Goal: Task Accomplishment & Management: Use online tool/utility

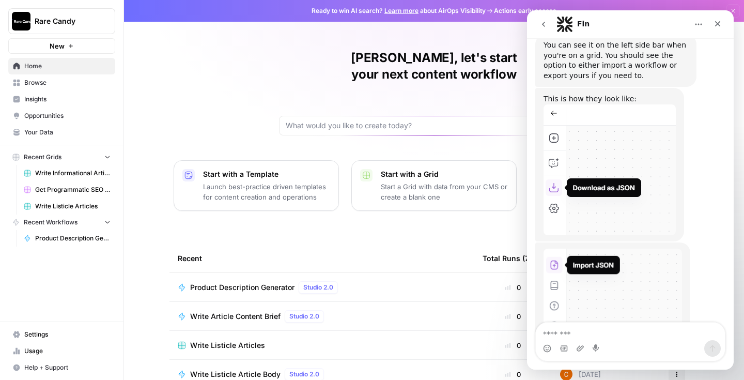
scroll to position [1489, 0]
click at [359, 167] on button "Start with a Grid Start a Grid with data from your CMS or create a blank one" at bounding box center [433, 185] width 165 height 51
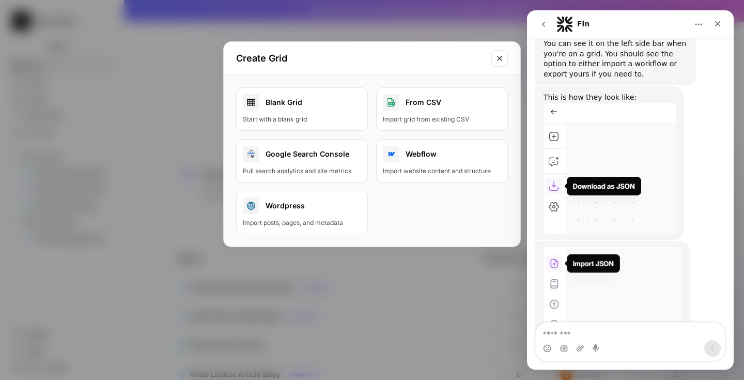
click at [333, 115] on div "Start with a blank grid" at bounding box center [302, 119] width 118 height 9
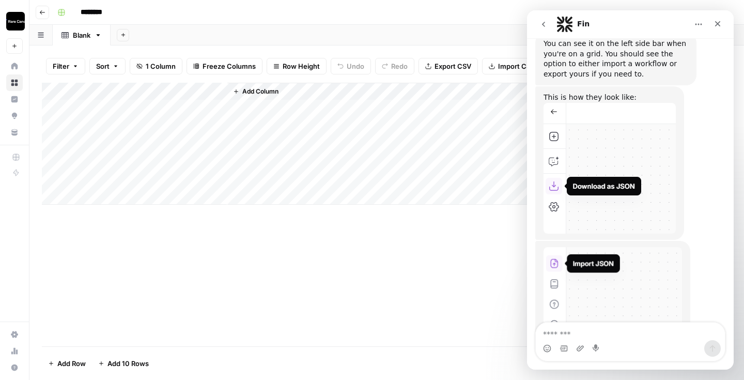
click at [648, 24] on div "Fin" at bounding box center [621, 24] width 131 height 17
click at [586, 18] on div "Fin" at bounding box center [583, 24] width 12 height 17
click at [702, 24] on icon "Home" at bounding box center [698, 24] width 8 height 8
click at [543, 21] on icon "go back" at bounding box center [543, 24] width 8 height 8
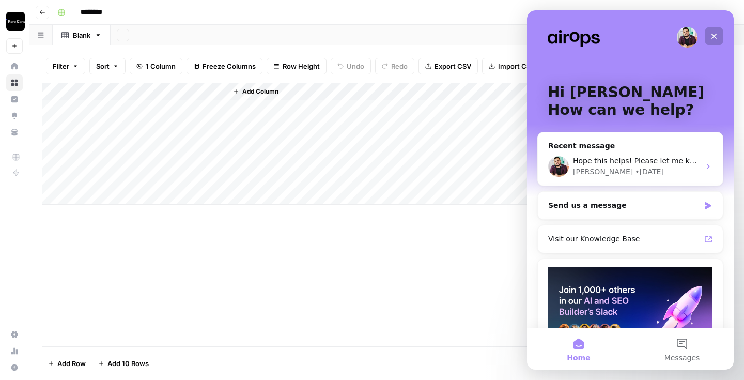
click at [713, 32] on icon "Close" at bounding box center [714, 36] width 8 height 8
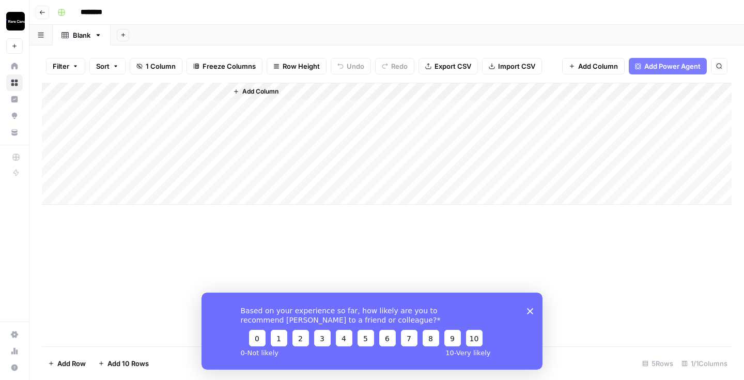
click at [44, 11] on icon "button" at bounding box center [42, 12] width 6 height 6
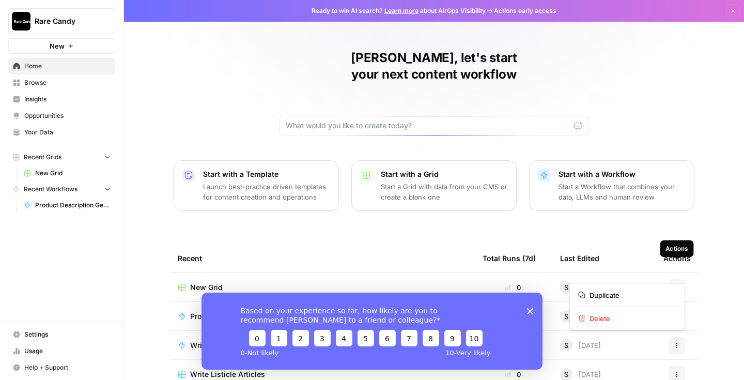
click at [681, 279] on button "Actions" at bounding box center [676, 287] width 17 height 17
click at [641, 318] on span "Delete" at bounding box center [630, 318] width 83 height 10
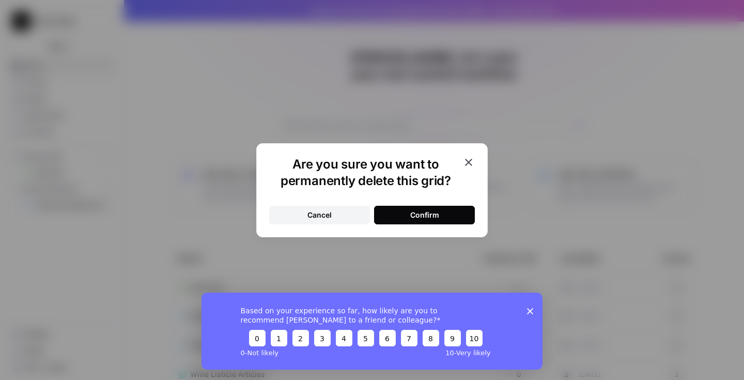
click at [433, 228] on div "Are you sure you want to permanently delete this grid? Cancel Confirm" at bounding box center [371, 190] width 231 height 94
click at [435, 218] on div "Confirm" at bounding box center [424, 215] width 29 height 10
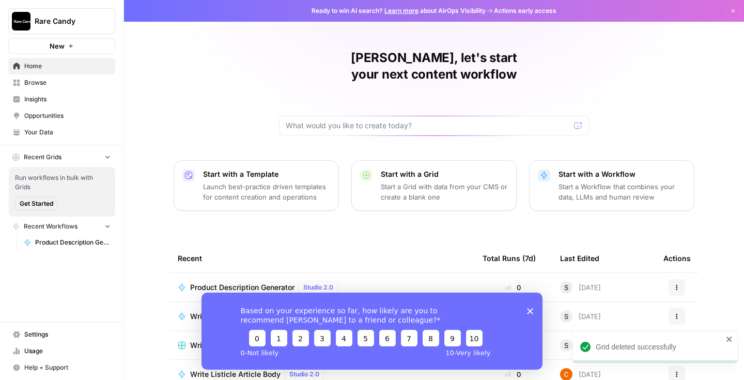
click at [622, 169] on p "Start with a Workflow" at bounding box center [621, 174] width 127 height 10
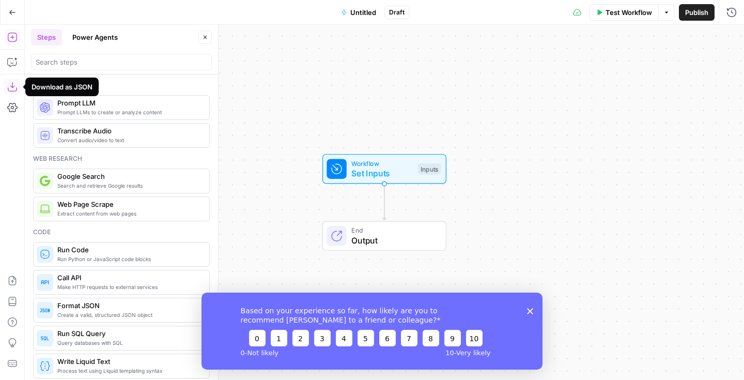
click at [10, 91] on icon "button" at bounding box center [11, 86] width 9 height 9
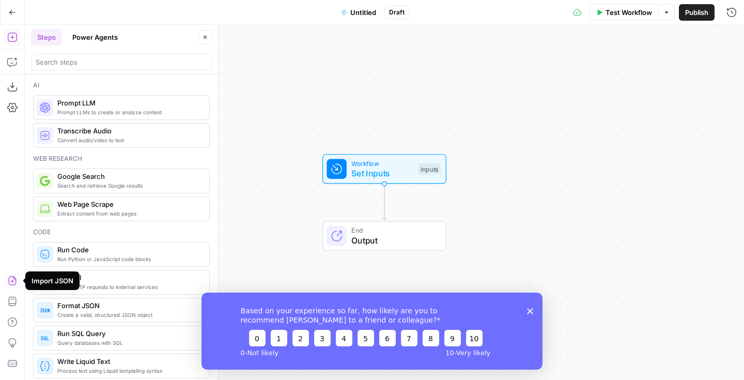
click at [13, 275] on icon "button" at bounding box center [12, 280] width 10 height 10
click at [11, 277] on icon "button" at bounding box center [12, 280] width 10 height 10
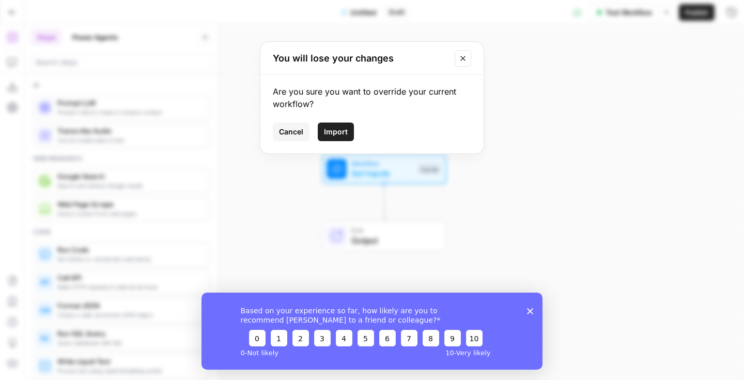
click at [343, 134] on span "Import" at bounding box center [336, 132] width 24 height 10
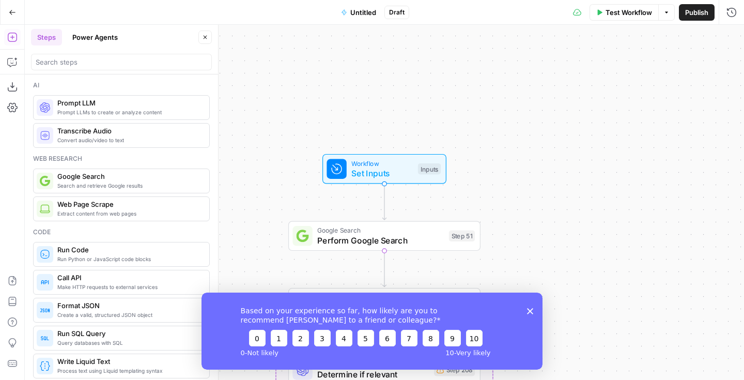
click at [530, 309] on polygon "Close survey" at bounding box center [530, 310] width 6 height 6
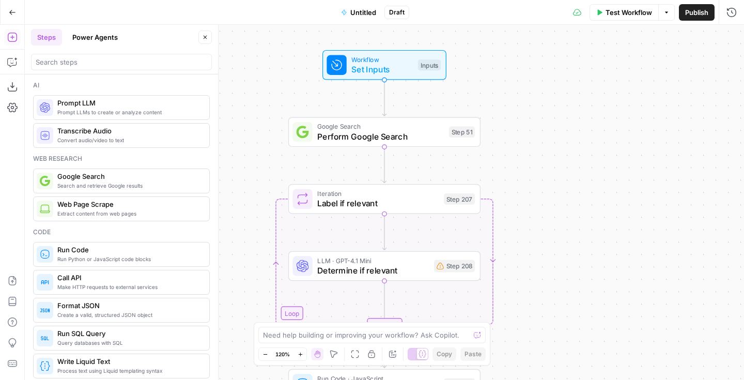
drag, startPoint x: 524, startPoint y: 295, endPoint x: 525, endPoint y: 183, distance: 111.6
click at [525, 183] on div "Workflow Set Inputs Inputs Google Search Perform Google Search Step 51 Loop Ite…" at bounding box center [384, 202] width 719 height 355
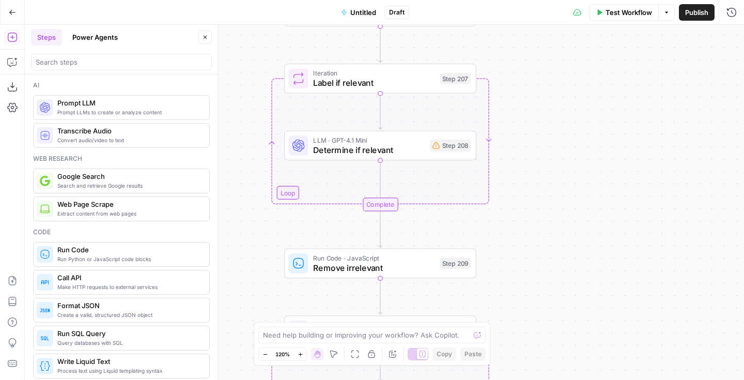
drag, startPoint x: 527, startPoint y: 254, endPoint x: 522, endPoint y: 141, distance: 112.7
click at [522, 141] on div "Workflow Set Inputs Inputs Google Search Perform Google Search Step 51 Loop Ite…" at bounding box center [384, 202] width 719 height 355
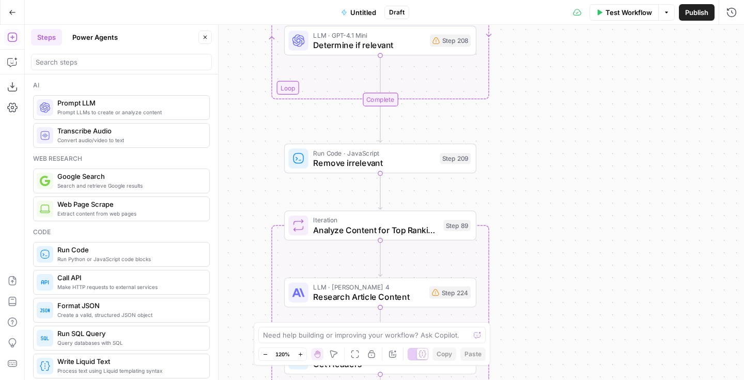
drag, startPoint x: 527, startPoint y: 208, endPoint x: 526, endPoint y: 101, distance: 106.9
click at [526, 101] on div "Workflow Set Inputs Inputs Google Search Perform Google Search Step 51 Loop Ite…" at bounding box center [384, 202] width 719 height 355
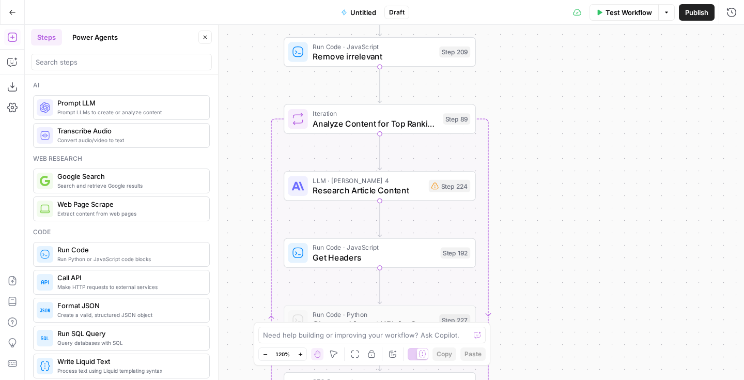
drag, startPoint x: 533, startPoint y: 198, endPoint x: 533, endPoint y: 93, distance: 104.3
click at [533, 93] on div "Workflow Set Inputs Inputs Google Search Perform Google Search Step 51 Loop Ite…" at bounding box center [384, 202] width 719 height 355
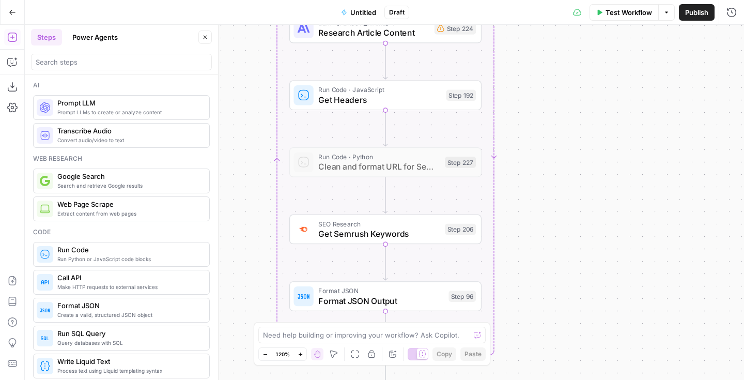
drag, startPoint x: 550, startPoint y: 246, endPoint x: 557, endPoint y: 74, distance: 172.2
click at [557, 74] on div "Workflow Set Inputs Inputs Google Search Perform Google Search Step 51 Loop Ite…" at bounding box center [384, 202] width 719 height 355
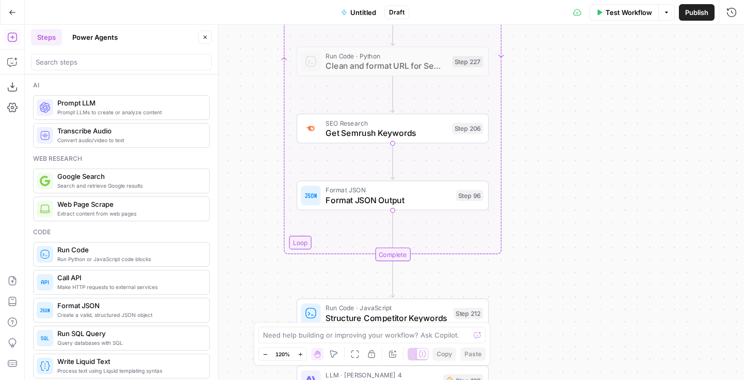
drag, startPoint x: 565, startPoint y: 180, endPoint x: 570, endPoint y: 93, distance: 86.9
click at [570, 93] on div "Workflow Set Inputs Inputs Google Search Perform Google Search Step 51 Loop Ite…" at bounding box center [384, 202] width 719 height 355
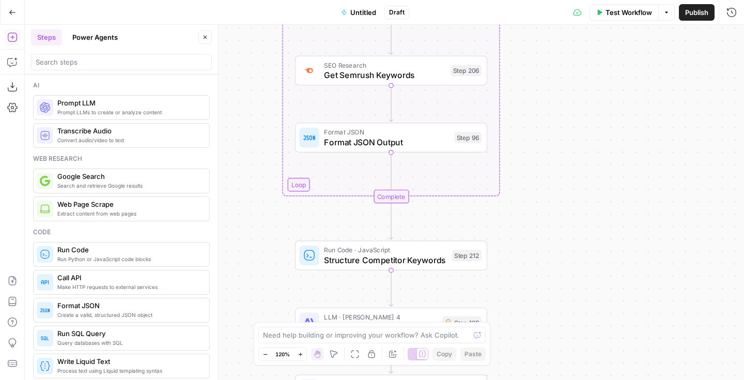
drag, startPoint x: 570, startPoint y: 158, endPoint x: 568, endPoint y: 98, distance: 59.4
click at [568, 98] on div "Workflow Set Inputs Inputs Google Search Perform Google Search Step 51 Loop Ite…" at bounding box center [384, 202] width 719 height 355
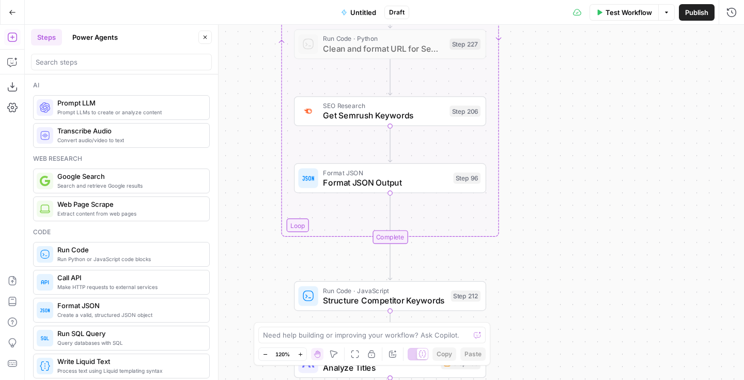
drag, startPoint x: 565, startPoint y: 85, endPoint x: 565, endPoint y: 128, distance: 42.9
click at [565, 128] on div "Workflow Set Inputs Inputs Google Search Perform Google Search Step 51 Loop Ite…" at bounding box center [384, 202] width 719 height 355
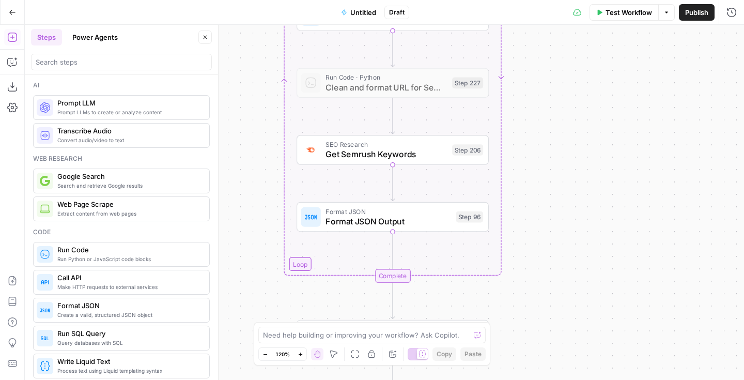
drag, startPoint x: 565, startPoint y: 128, endPoint x: 569, endPoint y: 357, distance: 229.4
click at [569, 357] on div "Workflow Set Inputs Inputs Google Search Perform Google Search Step 51 Loop Ite…" at bounding box center [384, 202] width 719 height 355
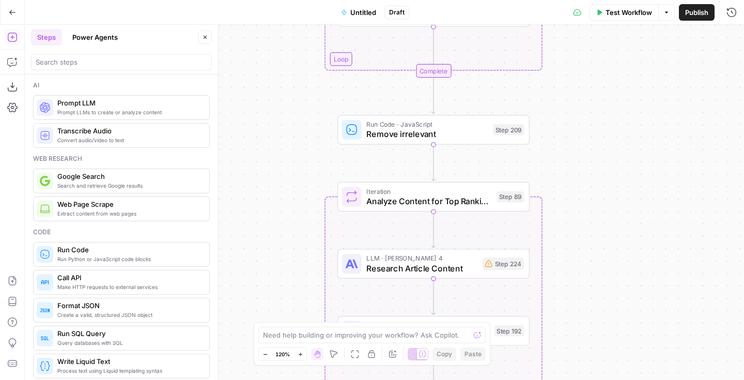
drag, startPoint x: 582, startPoint y: 230, endPoint x: 621, endPoint y: 352, distance: 128.7
click at [621, 352] on div "Workflow Set Inputs Inputs Google Search Perform Google Search Step 51 Loop Ite…" at bounding box center [384, 202] width 719 height 355
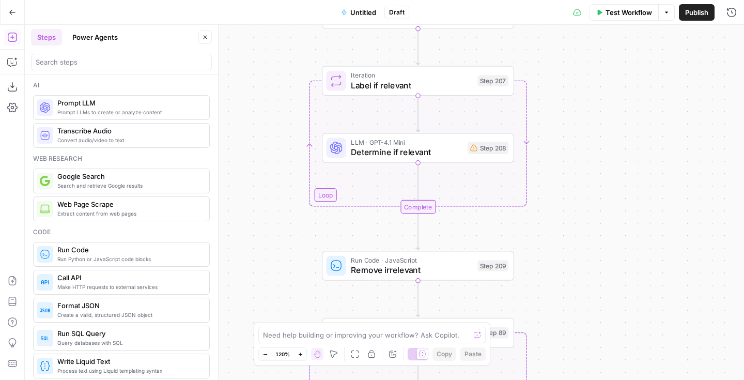
drag, startPoint x: 622, startPoint y: 167, endPoint x: 602, endPoint y: 326, distance: 160.3
click at [602, 326] on div "Workflow Set Inputs Inputs Google Search Perform Google Search Step 51 Loop Ite…" at bounding box center [384, 202] width 719 height 355
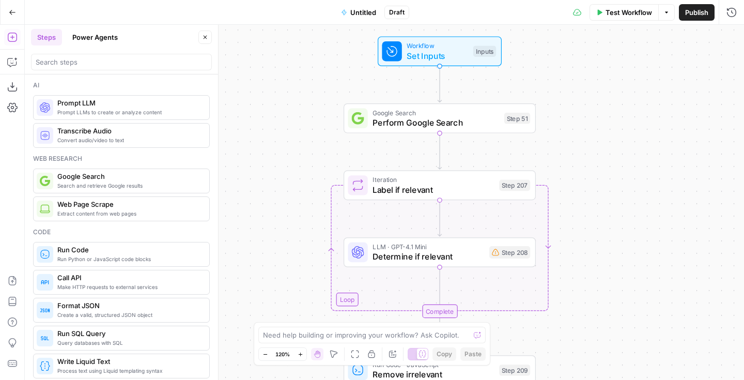
drag, startPoint x: 604, startPoint y: 146, endPoint x: 632, endPoint y: 276, distance: 133.0
click at [632, 276] on div "Workflow Set Inputs Inputs Google Search Perform Google Search Step 51 Loop Ite…" at bounding box center [384, 202] width 719 height 355
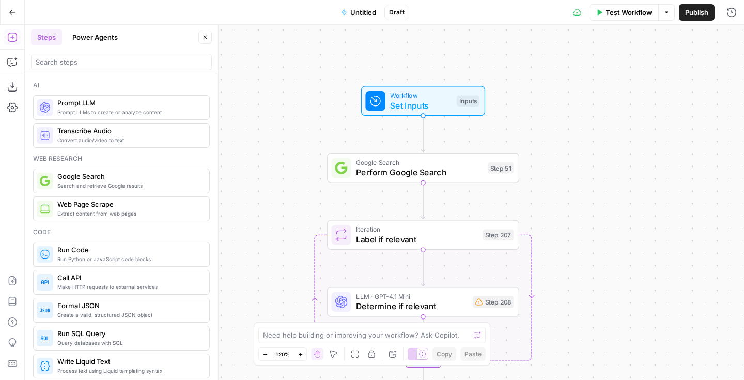
drag, startPoint x: 587, startPoint y: 170, endPoint x: 552, endPoint y: 169, distance: 34.6
click at [552, 169] on div "Workflow Set Inputs Inputs Google Search Perform Google Search Step 51 Loop Ite…" at bounding box center [384, 202] width 719 height 355
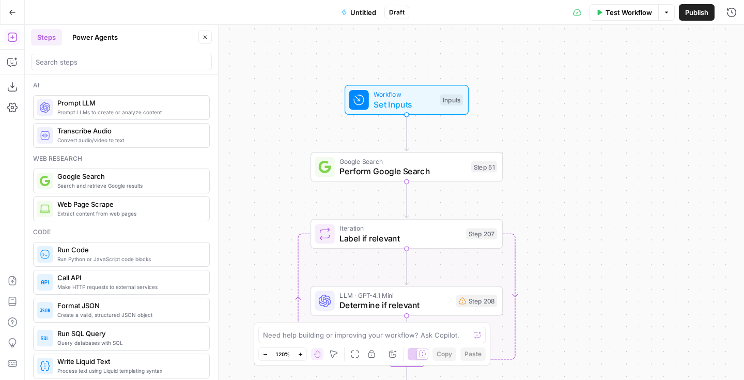
click at [348, 9] on button "Untitled" at bounding box center [359, 12] width 48 height 17
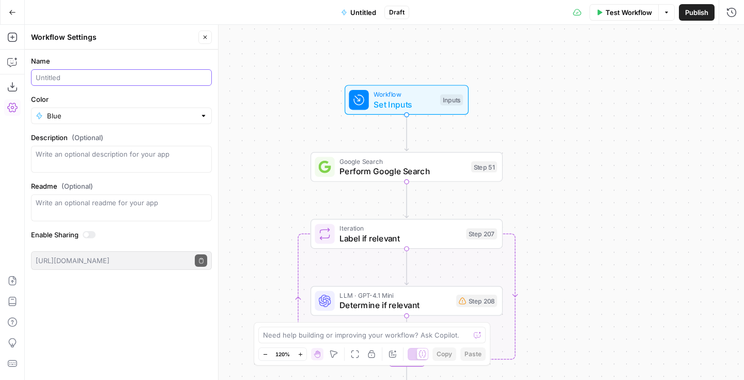
click at [93, 78] on input "Name" at bounding box center [121, 77] width 171 height 10
type input "Top Chase Cards"
click at [275, 101] on div "Workflow Set Inputs Inputs Google Search Perform Google Search Step 51 Loop Ite…" at bounding box center [384, 202] width 719 height 355
click at [204, 37] on icon "button" at bounding box center [205, 37] width 6 height 6
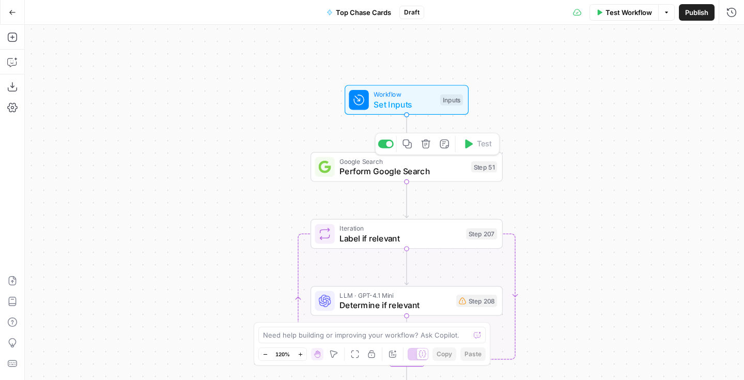
click at [427, 107] on span "Set Inputs" at bounding box center [403, 104] width 61 height 12
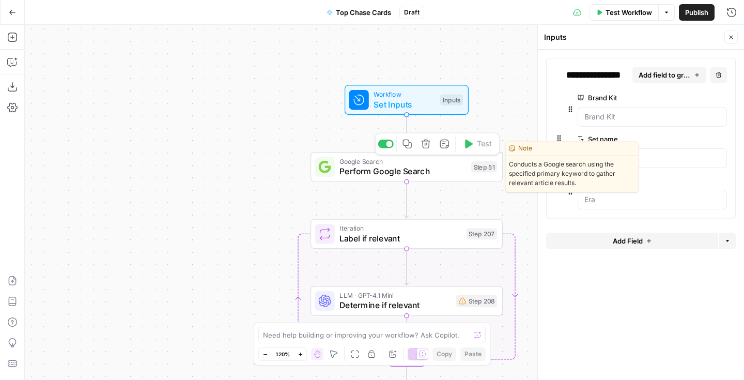
click at [428, 169] on span "Perform Google Search" at bounding box center [402, 171] width 127 height 12
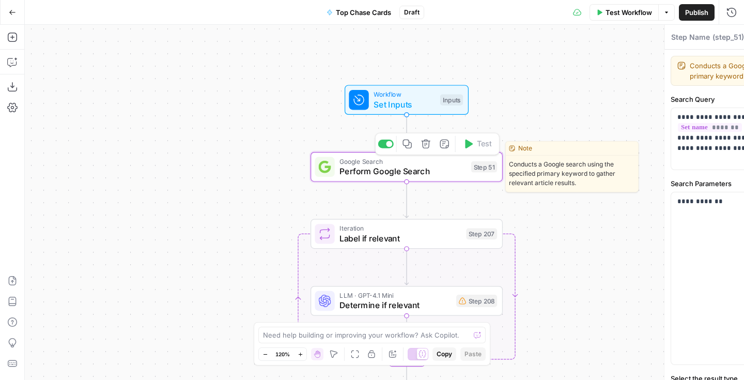
type textarea "Perform Google Search"
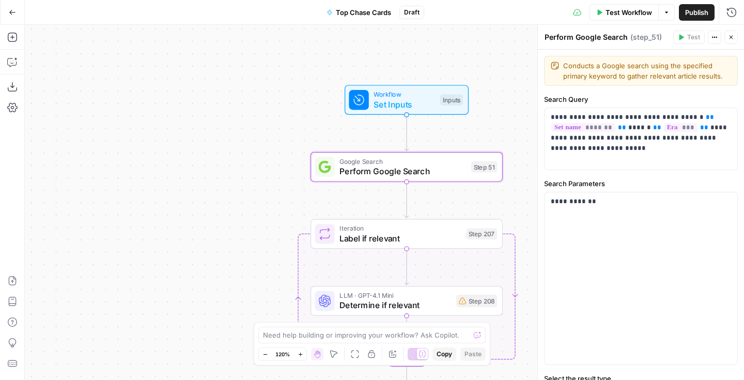
click at [286, 169] on div "Workflow Set Inputs Inputs Google Search Perform Google Search Step 51 Loop Ite…" at bounding box center [384, 202] width 719 height 355
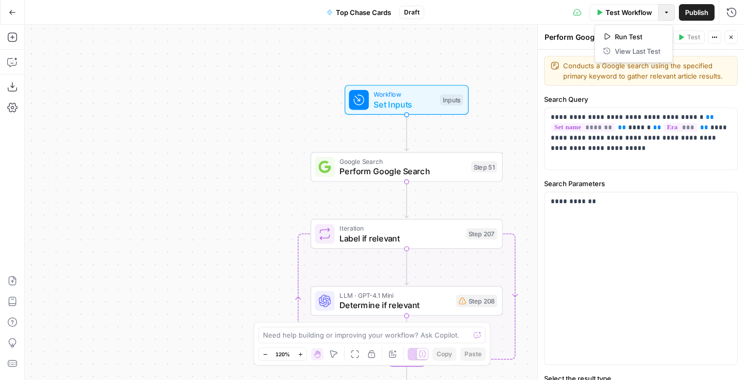
click at [665, 16] on button "Options" at bounding box center [666, 12] width 17 height 17
click at [734, 39] on button "Close" at bounding box center [730, 36] width 13 height 13
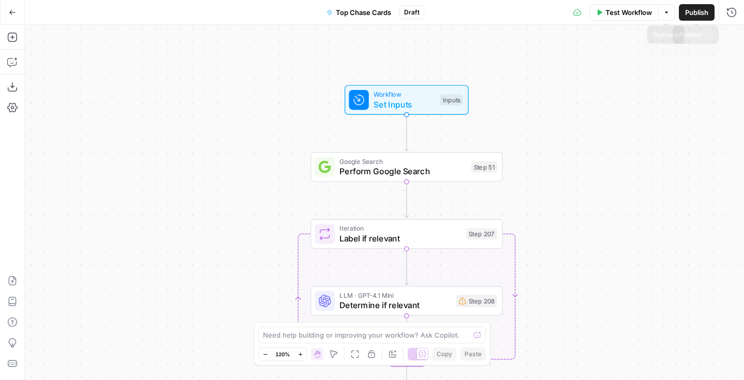
click at [699, 19] on button "Publish" at bounding box center [697, 12] width 36 height 17
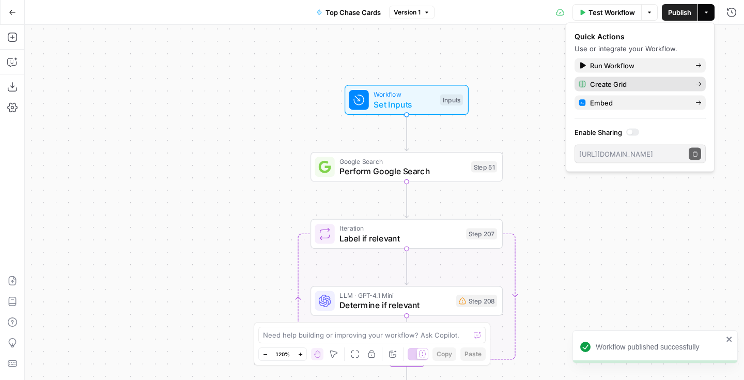
click at [646, 82] on span "Create Grid" at bounding box center [638, 84] width 97 height 10
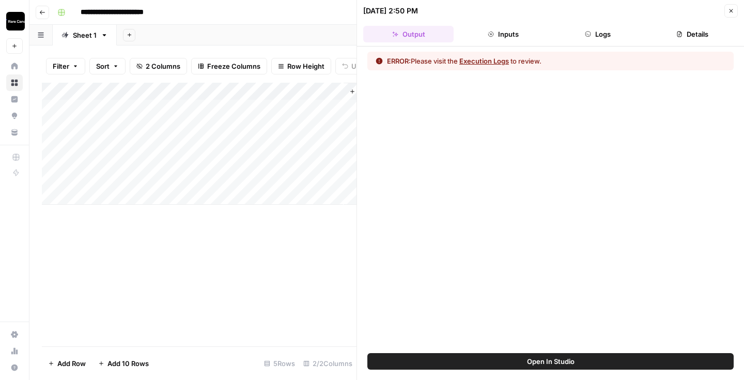
click at [727, 13] on button "Close" at bounding box center [730, 10] width 13 height 13
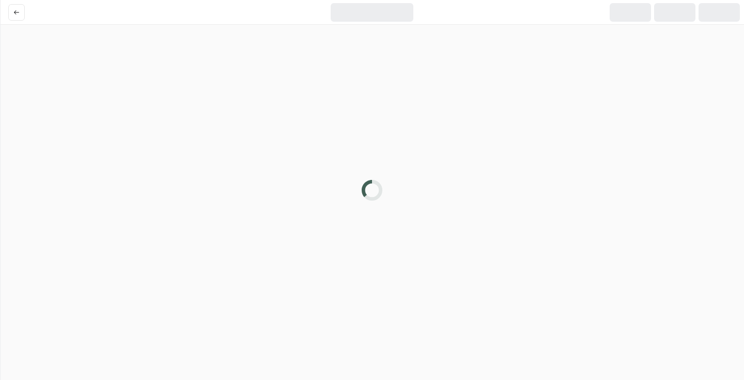
click at [267, 76] on div at bounding box center [372, 190] width 744 height 380
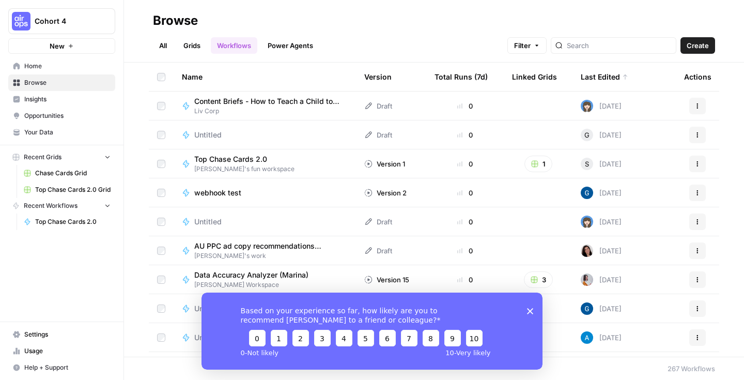
click at [291, 171] on div "Top Chase Cards 2.0 [PERSON_NAME]'s fun workspace" at bounding box center [265, 164] width 166 height 20
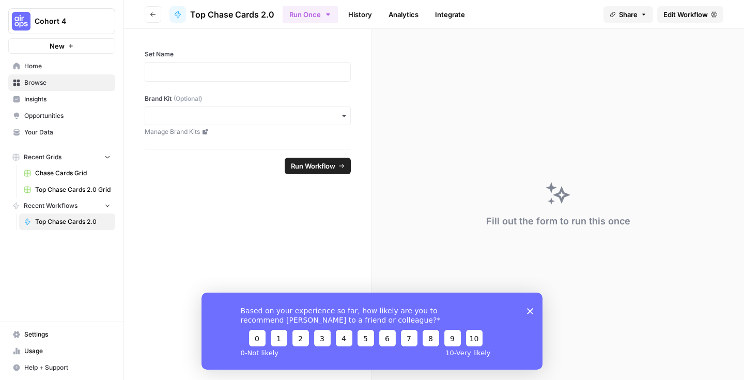
click at [681, 19] on span "Edit Workflow" at bounding box center [685, 14] width 44 height 10
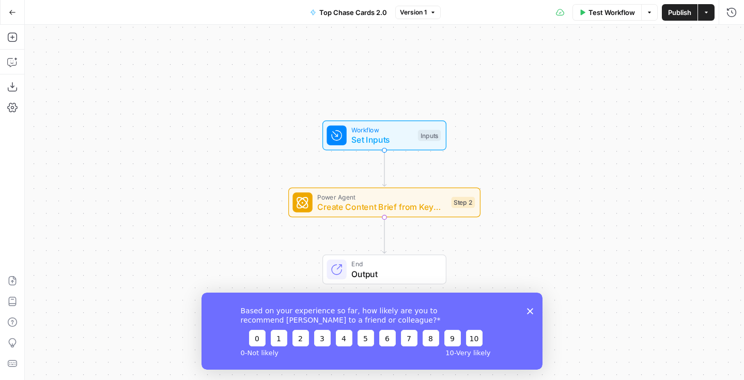
click at [527, 308] on polygon "Close survey" at bounding box center [530, 310] width 6 height 6
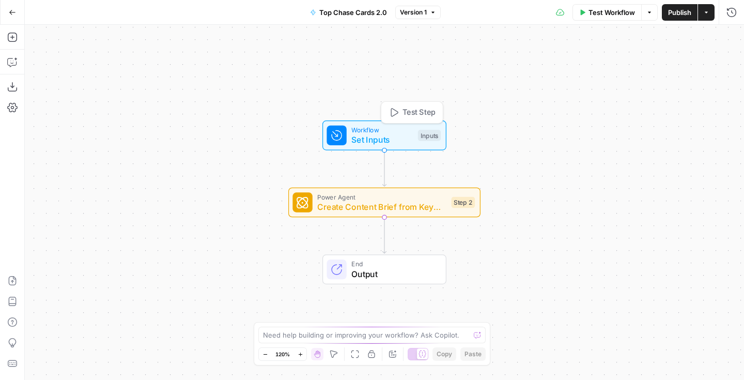
click at [399, 133] on span "Set Inputs" at bounding box center [381, 139] width 61 height 12
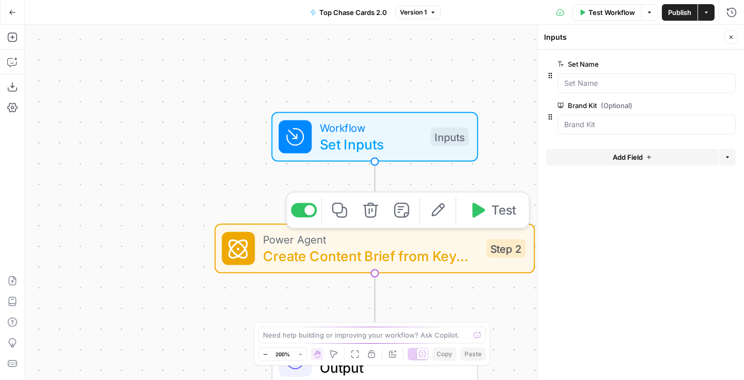
click at [400, 248] on span "Create Content Brief from Keyword - Fork" at bounding box center [370, 255] width 215 height 21
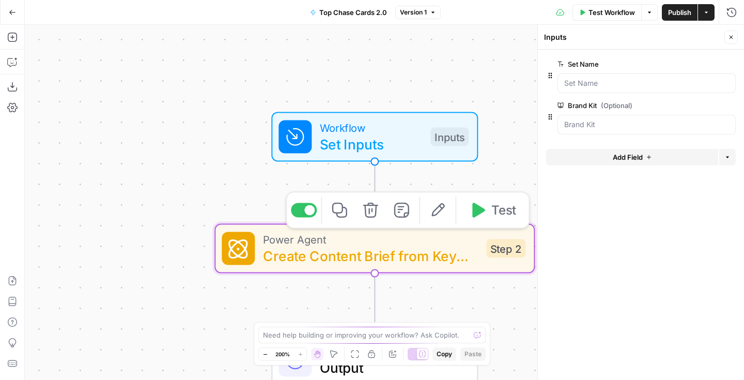
click at [400, 248] on span "Create Content Brief from Keyword - Fork" at bounding box center [370, 255] width 215 height 21
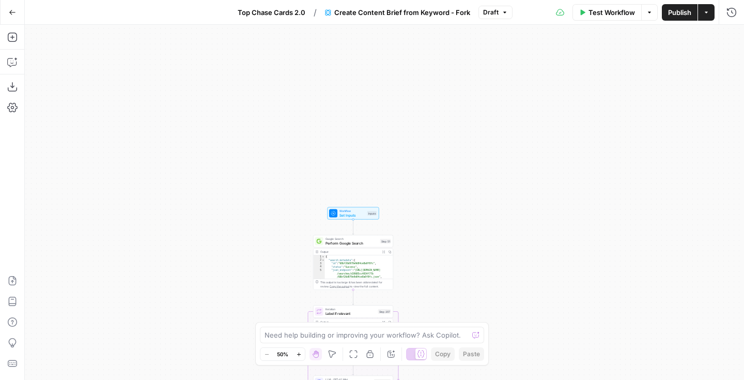
drag, startPoint x: 477, startPoint y: 131, endPoint x: 488, endPoint y: 147, distance: 19.1
click at [488, 147] on div "Workflow Set Inputs Inputs Google Search Perform Google Search Step 51 Output E…" at bounding box center [384, 202] width 719 height 355
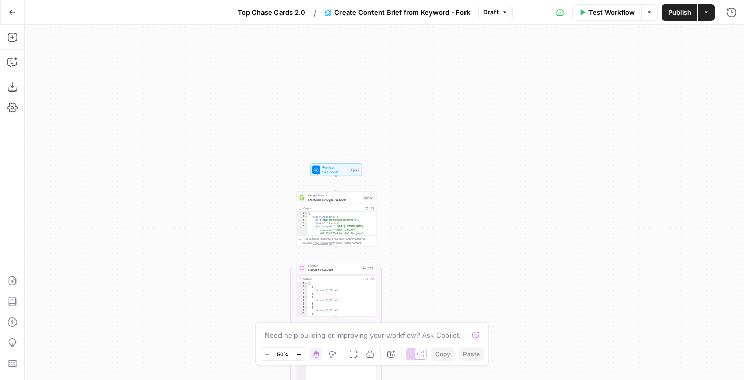
click at [332, 177] on div "Workflow Set Inputs Inputs Test Step Google Search Perform Google Search Step 5…" at bounding box center [384, 202] width 719 height 355
click at [332, 170] on span "Set Inputs" at bounding box center [335, 171] width 26 height 5
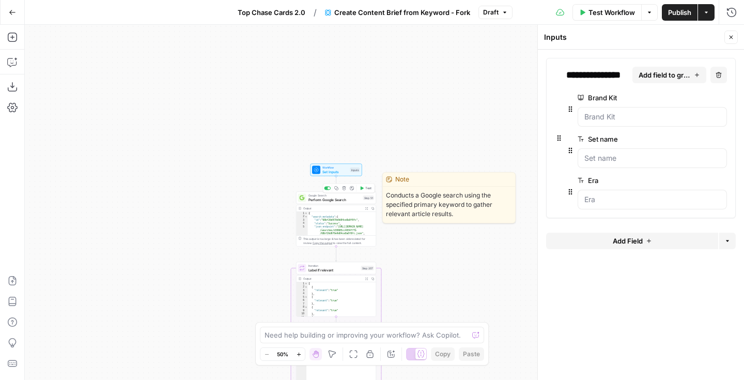
click at [346, 202] on div "Google Search Perform Google Search Step 51 Copy step Delete step Edit Note Test" at bounding box center [336, 198] width 80 height 12
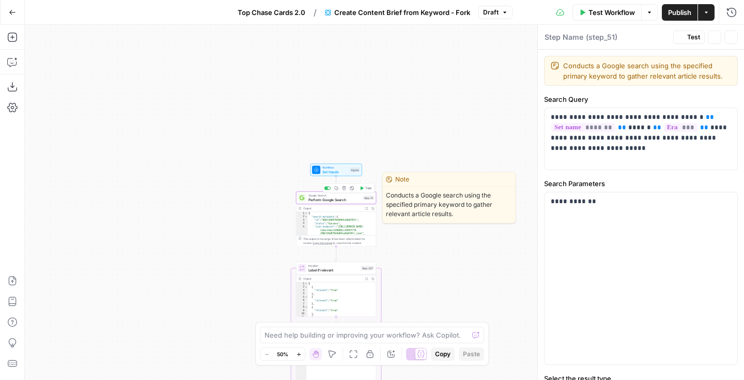
type textarea "Perform Google Search"
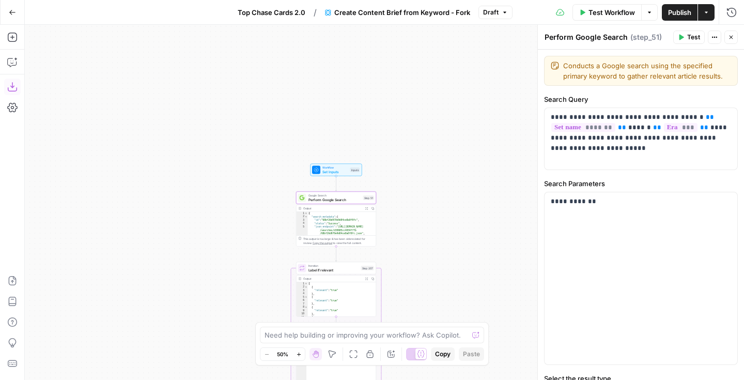
click at [13, 88] on icon "button" at bounding box center [12, 87] width 10 height 10
